Goal: Navigation & Orientation: Find specific page/section

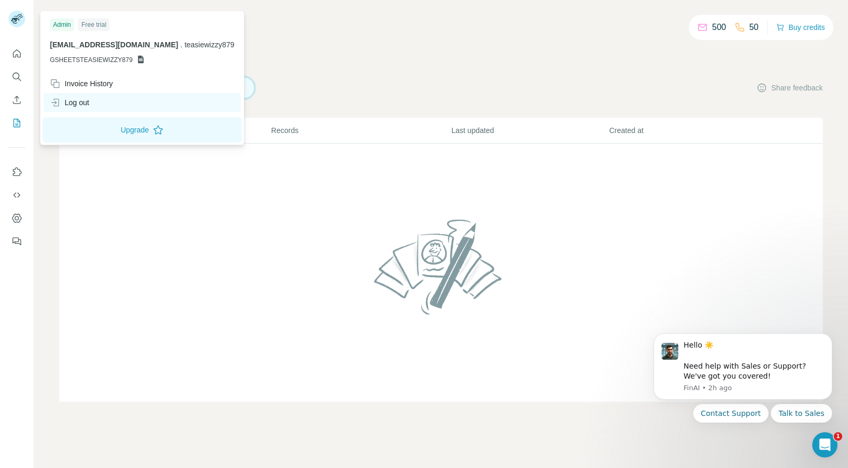
drag, startPoint x: 0, startPoint y: 0, endPoint x: 68, endPoint y: 100, distance: 121.4
click at [68, 100] on div "Log out" at bounding box center [69, 102] width 39 height 11
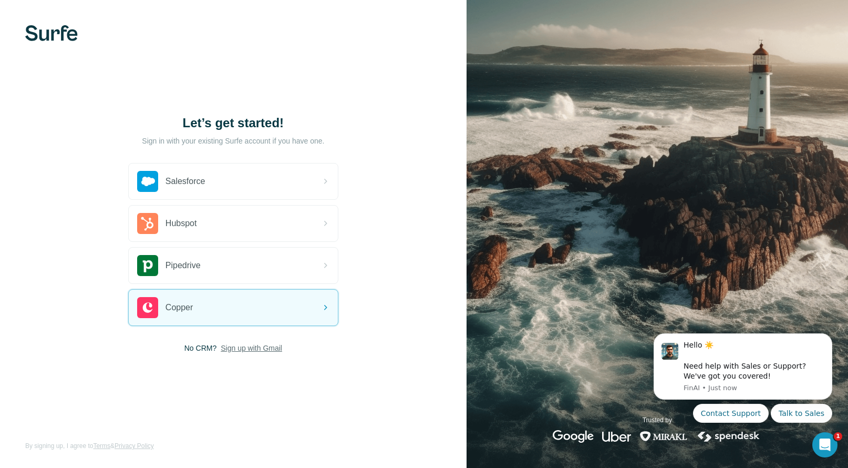
click at [243, 347] on span "Sign up with Gmail" at bounding box center [251, 348] width 61 height 11
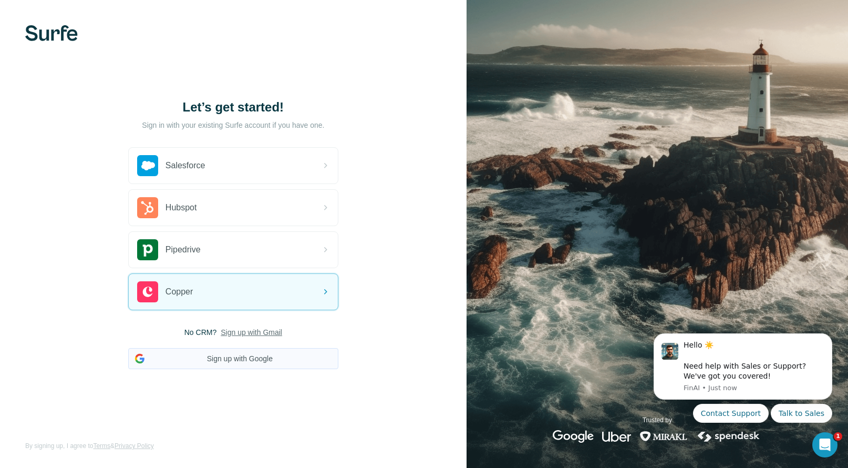
click at [291, 364] on button "Sign up with Google" at bounding box center [233, 358] width 210 height 21
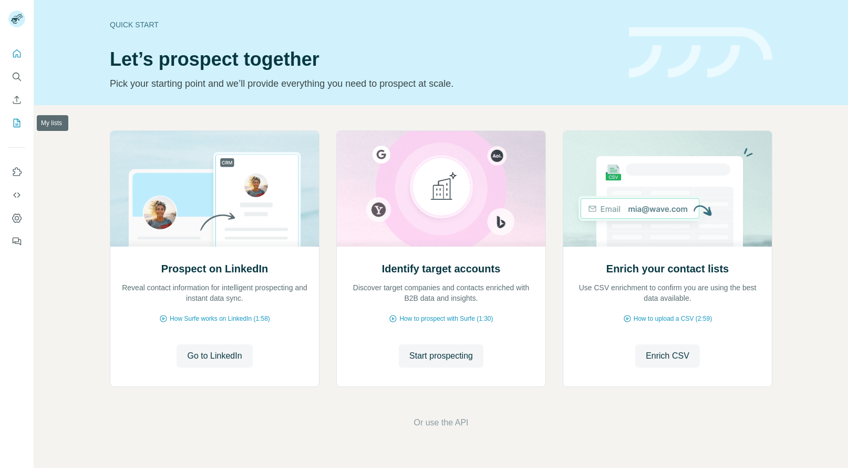
click at [18, 128] on button "My lists" at bounding box center [16, 122] width 17 height 19
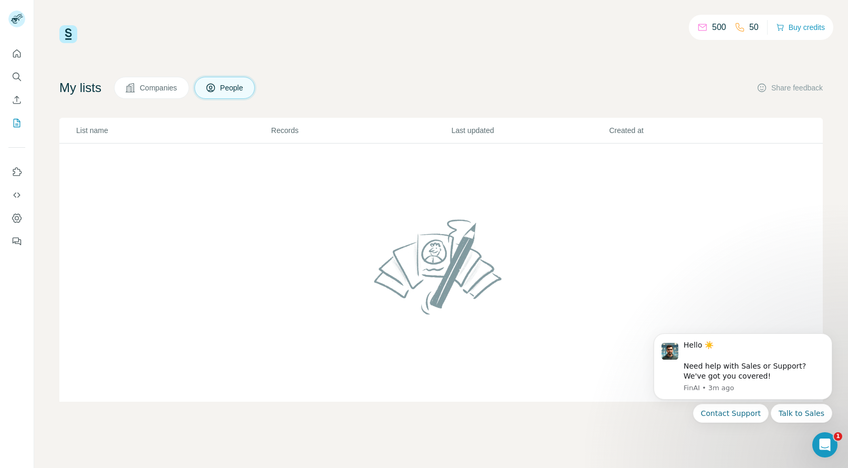
click at [305, 9] on div "500 50 Buy credits My lists Companies People Share feedback List name Records L…" at bounding box center [441, 234] width 814 height 468
